Goal: Information Seeking & Learning: Learn about a topic

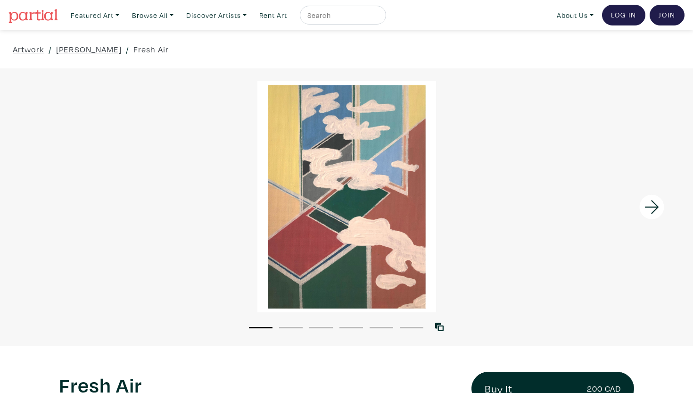
click at [219, 5] on div "Featured Art Smalls Landscapes Abstracts New Contemporary The Minimalist Bold D…" at bounding box center [375, 15] width 618 height 21
click at [223, 14] on link "Discover Artists" at bounding box center [216, 15] width 69 height 19
click at [220, 91] on link "Show all" at bounding box center [229, 95] width 77 height 8
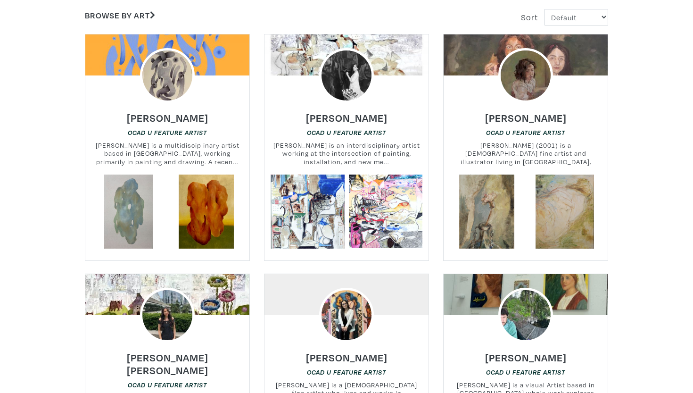
scroll to position [188, 0]
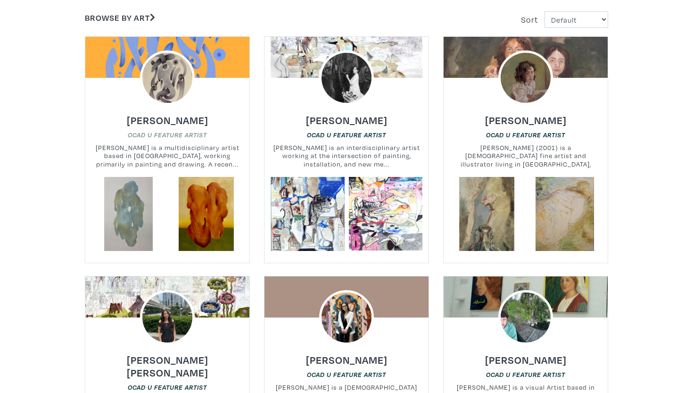
click at [185, 136] on em "OCAD U Feature Artist" at bounding box center [167, 135] width 79 height 8
click at [181, 115] on h6 "[PERSON_NAME]" at bounding box center [168, 120] width 82 height 13
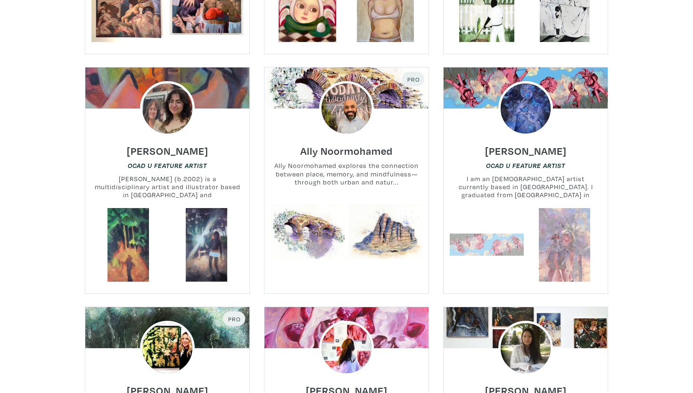
scroll to position [1118, 0]
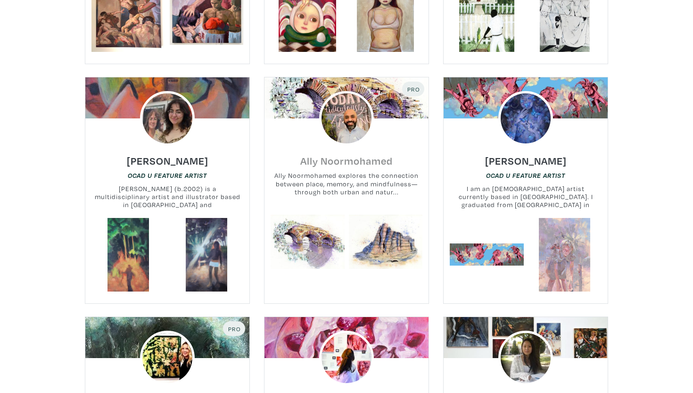
click at [375, 154] on h6 "Ally Noormohamed" at bounding box center [346, 160] width 92 height 13
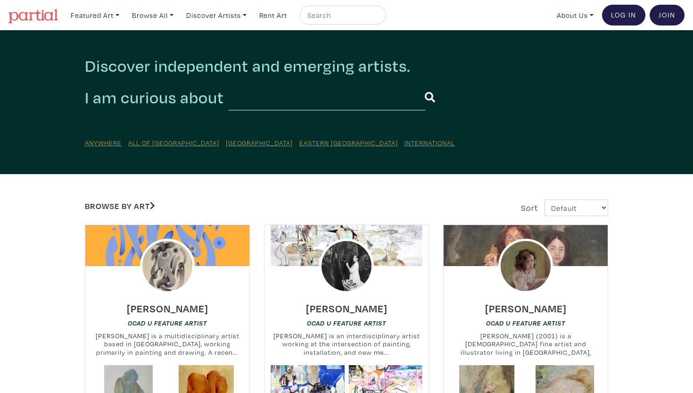
scroll to position [0, 0]
click at [218, 14] on link "Discover Artists" at bounding box center [216, 15] width 69 height 19
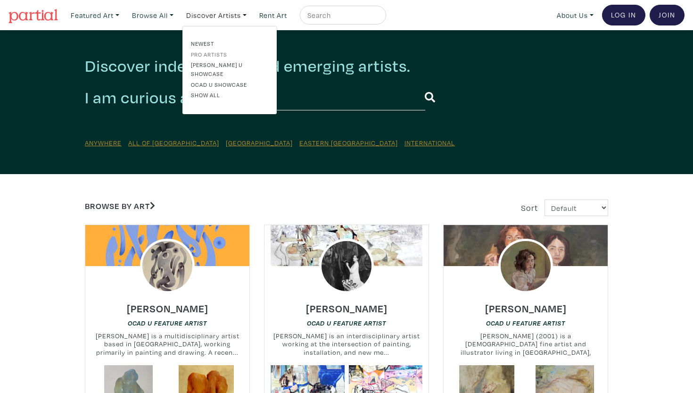
click at [226, 53] on link "Pro artists" at bounding box center [229, 54] width 77 height 8
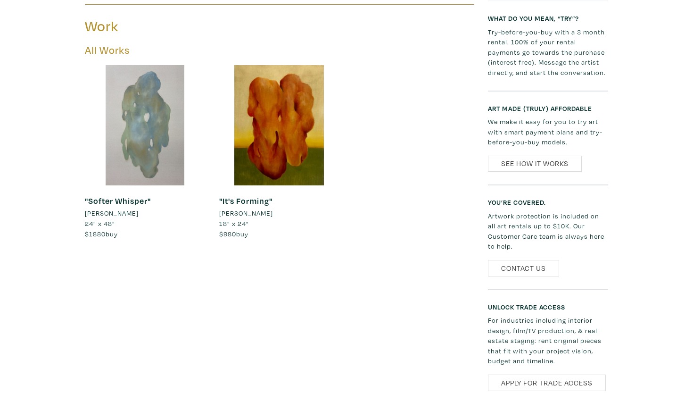
scroll to position [476, 0]
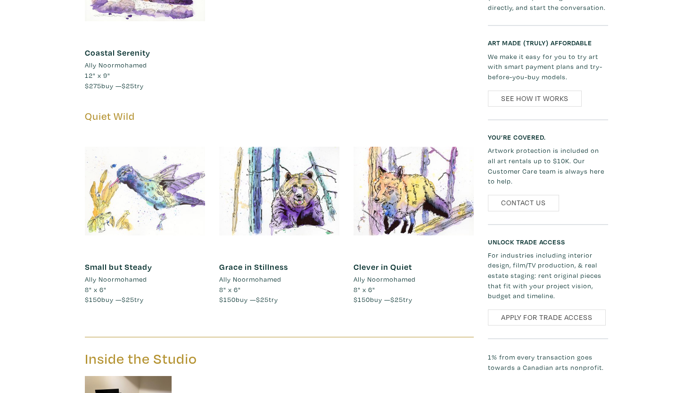
scroll to position [1027, 0]
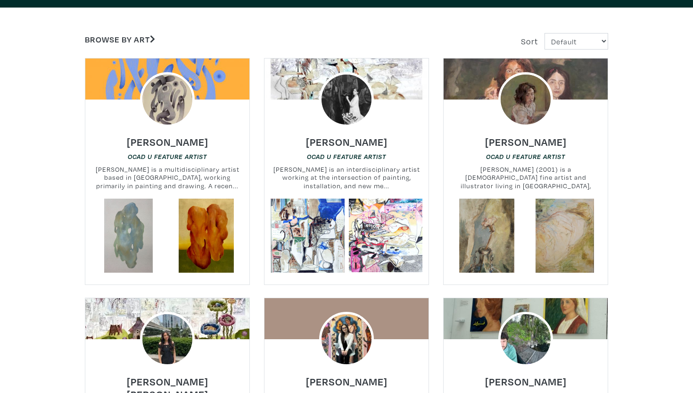
scroll to position [168, 0]
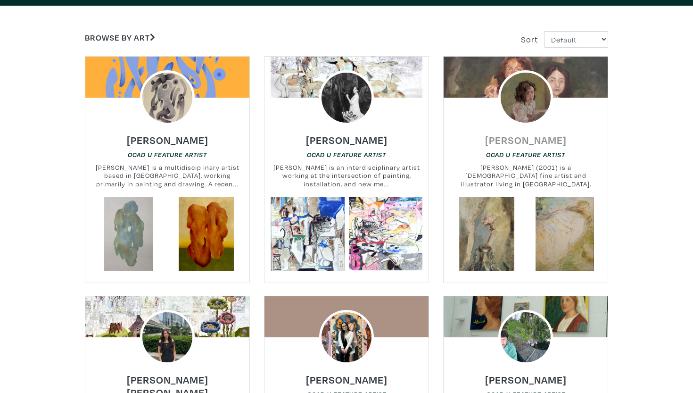
click at [525, 139] on h6 "[PERSON_NAME]" at bounding box center [526, 139] width 82 height 13
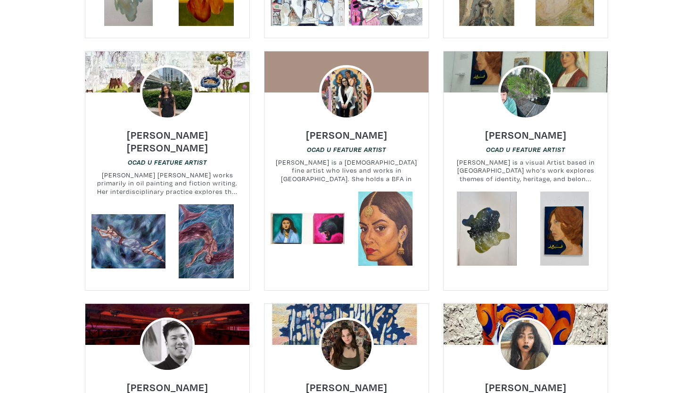
scroll to position [407, 0]
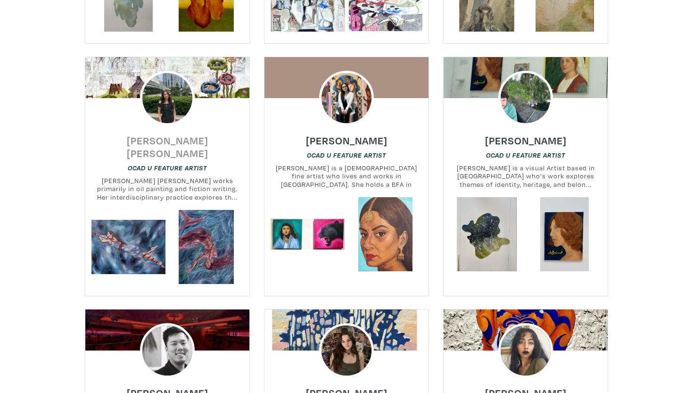
click at [186, 141] on h6 "[PERSON_NAME] [PERSON_NAME]" at bounding box center [167, 146] width 164 height 25
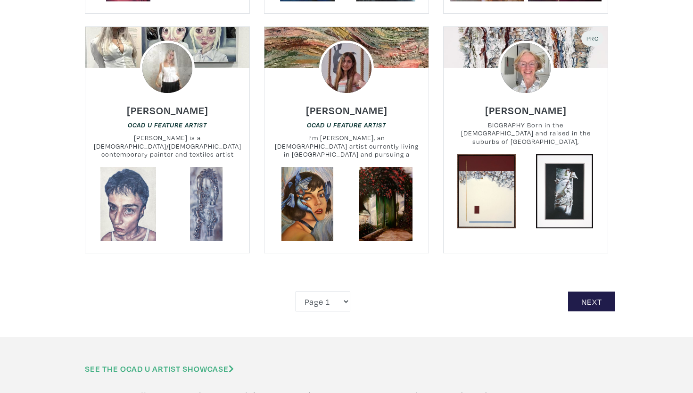
scroll to position [2158, 0]
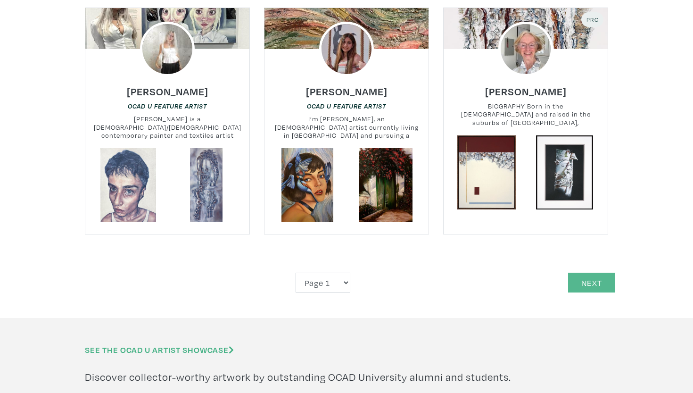
click at [596, 273] on link "Next" at bounding box center [591, 283] width 47 height 20
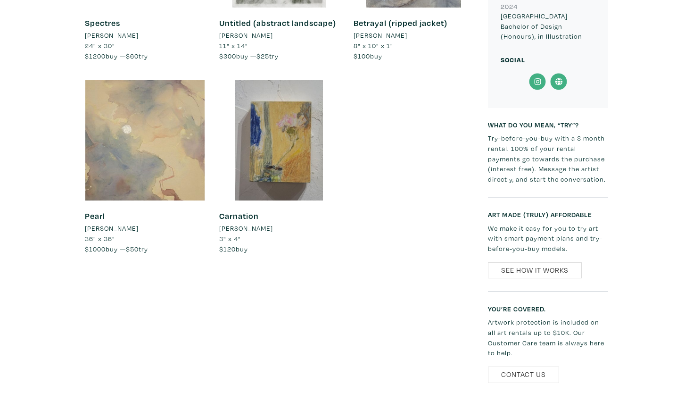
scroll to position [843, 0]
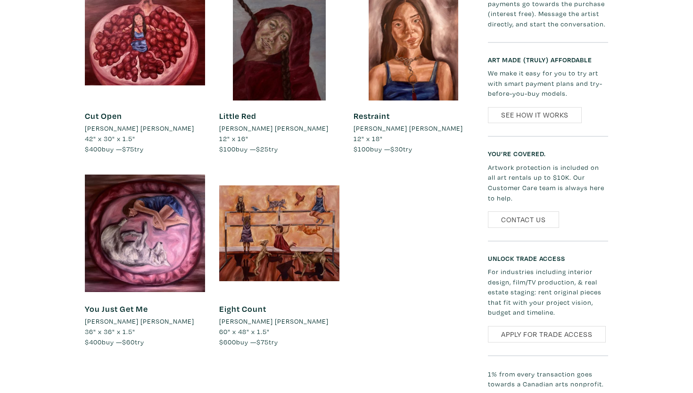
scroll to position [758, 0]
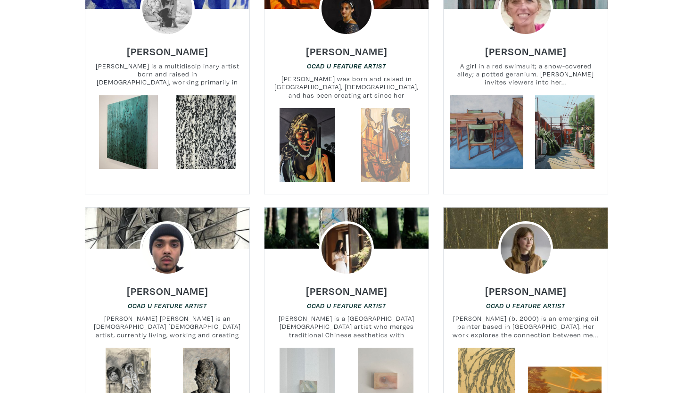
scroll to position [76, 0]
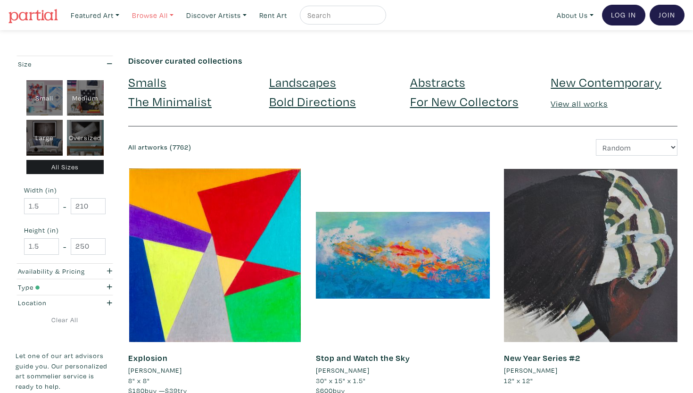
click at [173, 13] on link "Browse All" at bounding box center [153, 15] width 50 height 19
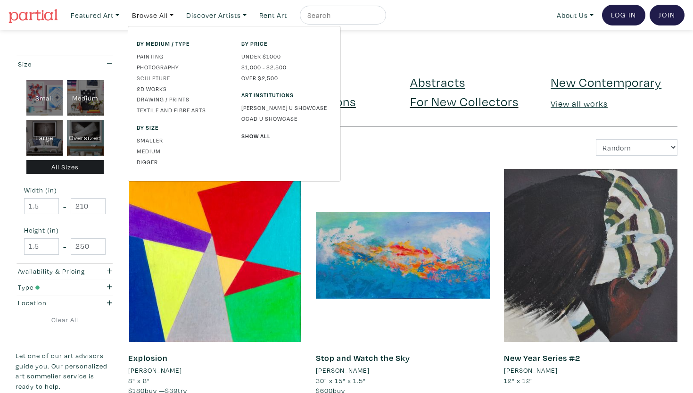
click at [165, 75] on link "Sculpture" at bounding box center [182, 78] width 91 height 8
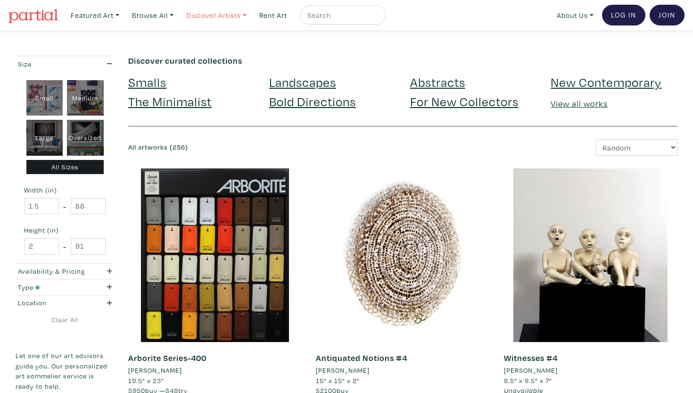
click at [210, 17] on link "Discover Artists" at bounding box center [216, 15] width 69 height 19
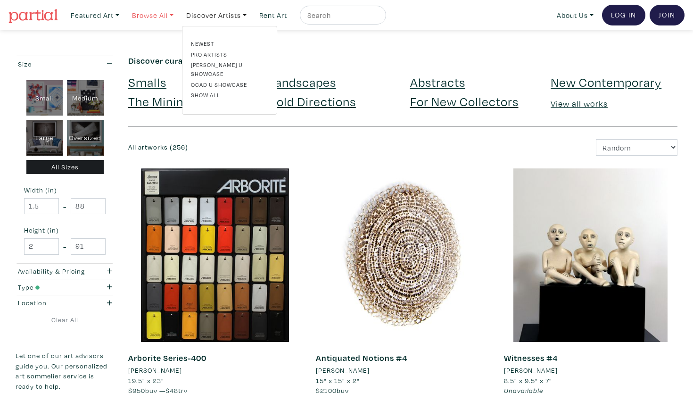
click at [168, 16] on link "Browse All" at bounding box center [153, 15] width 50 height 19
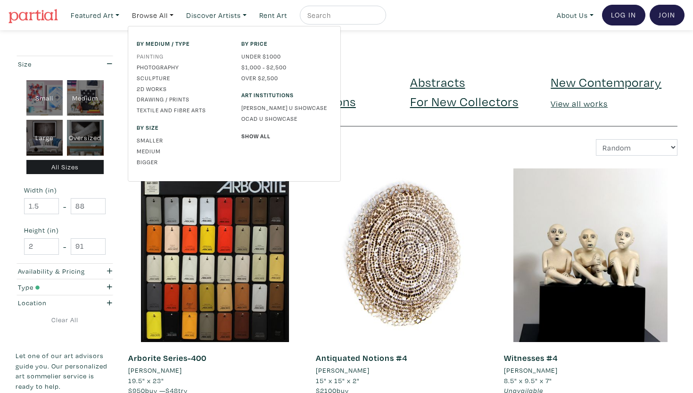
click at [157, 55] on link "Painting" at bounding box center [182, 56] width 91 height 8
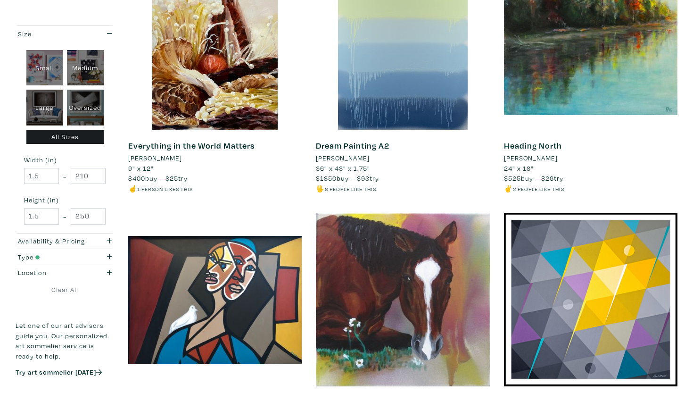
scroll to position [731, 0]
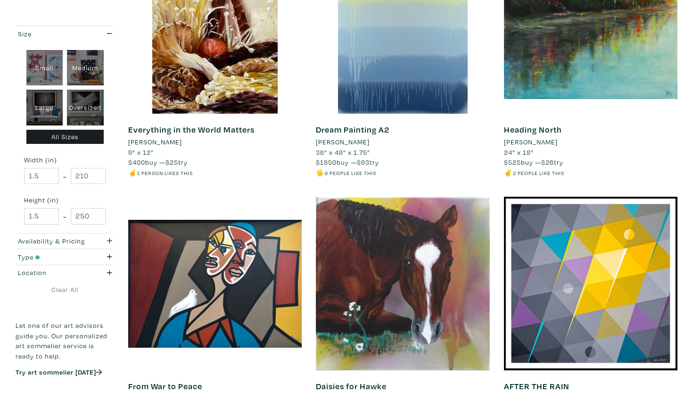
click at [219, 126] on link "Everything in the World Matters" at bounding box center [191, 129] width 126 height 11
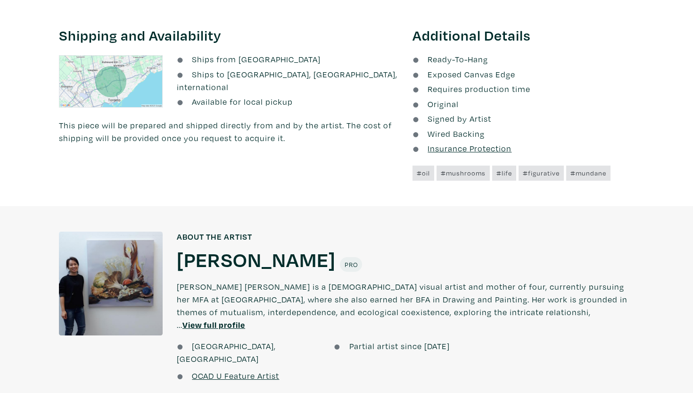
scroll to position [578, 0]
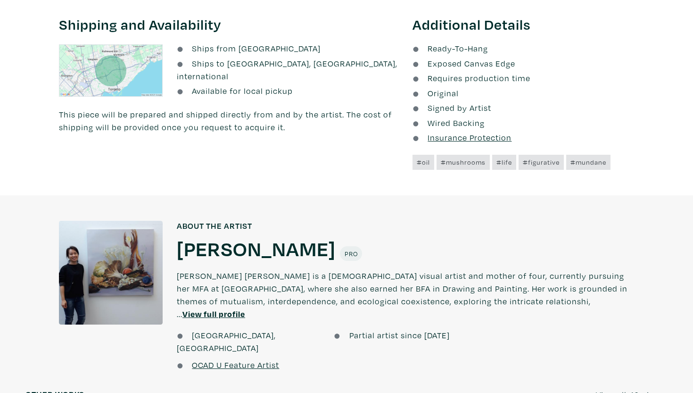
click at [215, 242] on h1 "Sophia Kim" at bounding box center [256, 247] width 159 height 25
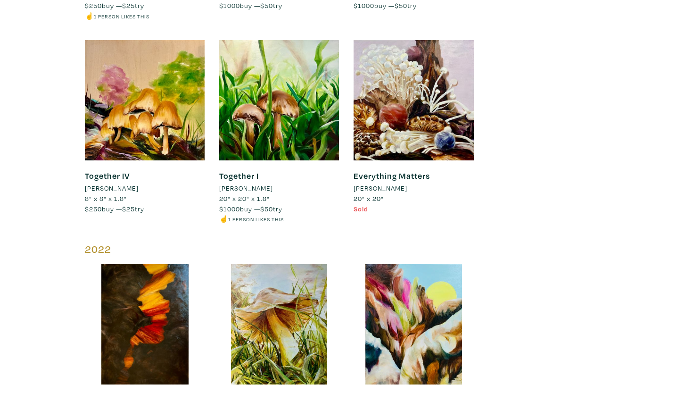
scroll to position [1559, 0]
